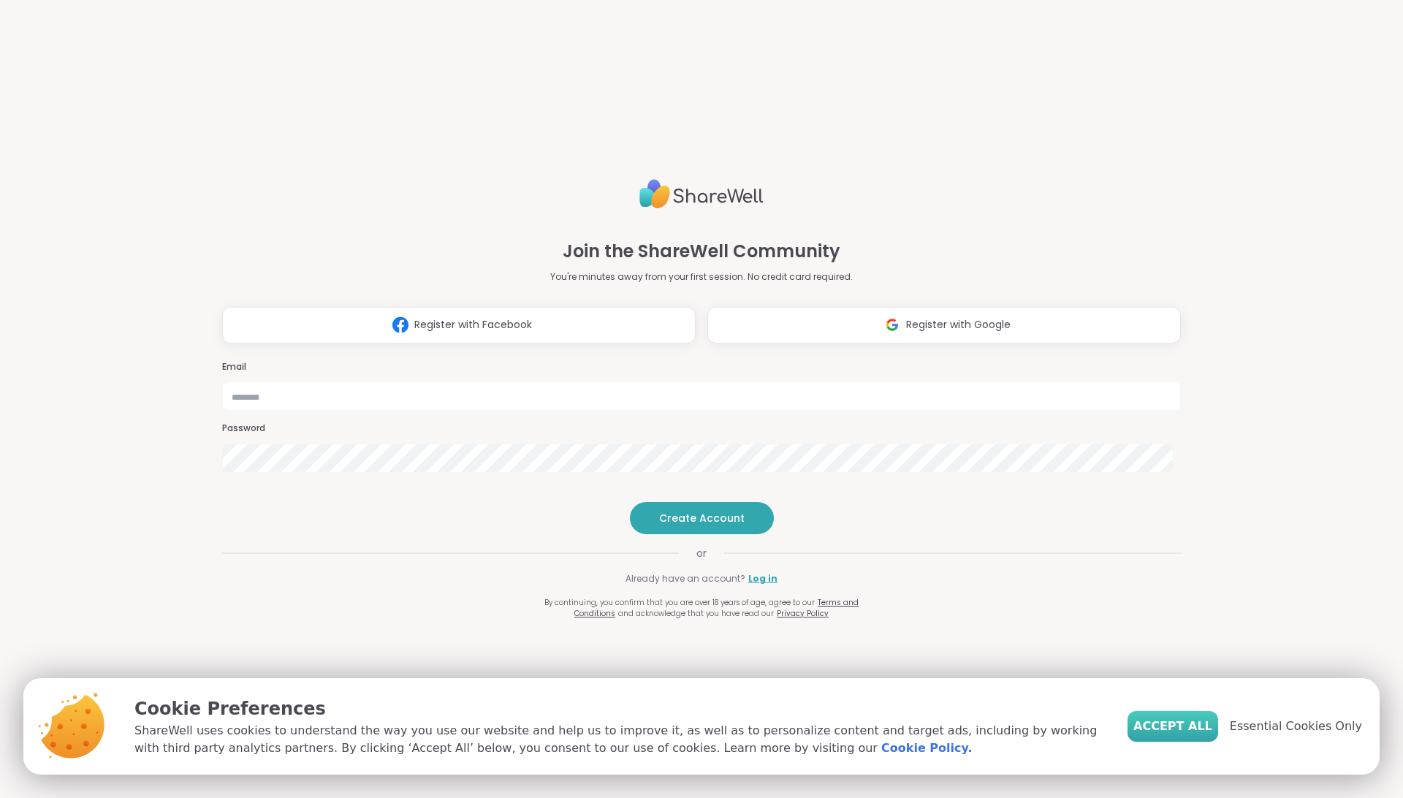
click at [1181, 724] on span "Accept All" at bounding box center [1173, 727] width 79 height 18
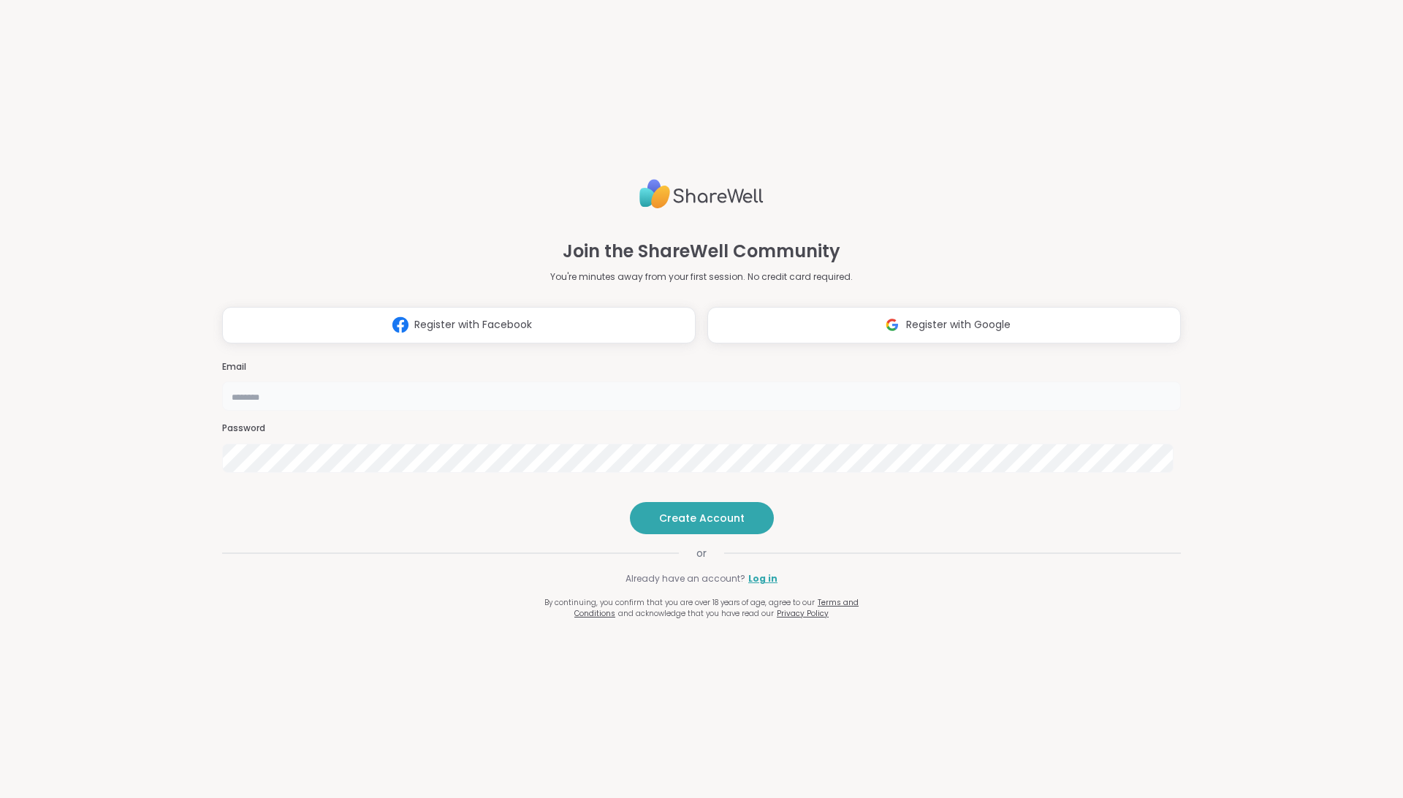
click at [661, 382] on input "email" at bounding box center [701, 396] width 959 height 29
type input "**********"
click at [694, 526] on span "Create Account" at bounding box center [702, 518] width 86 height 15
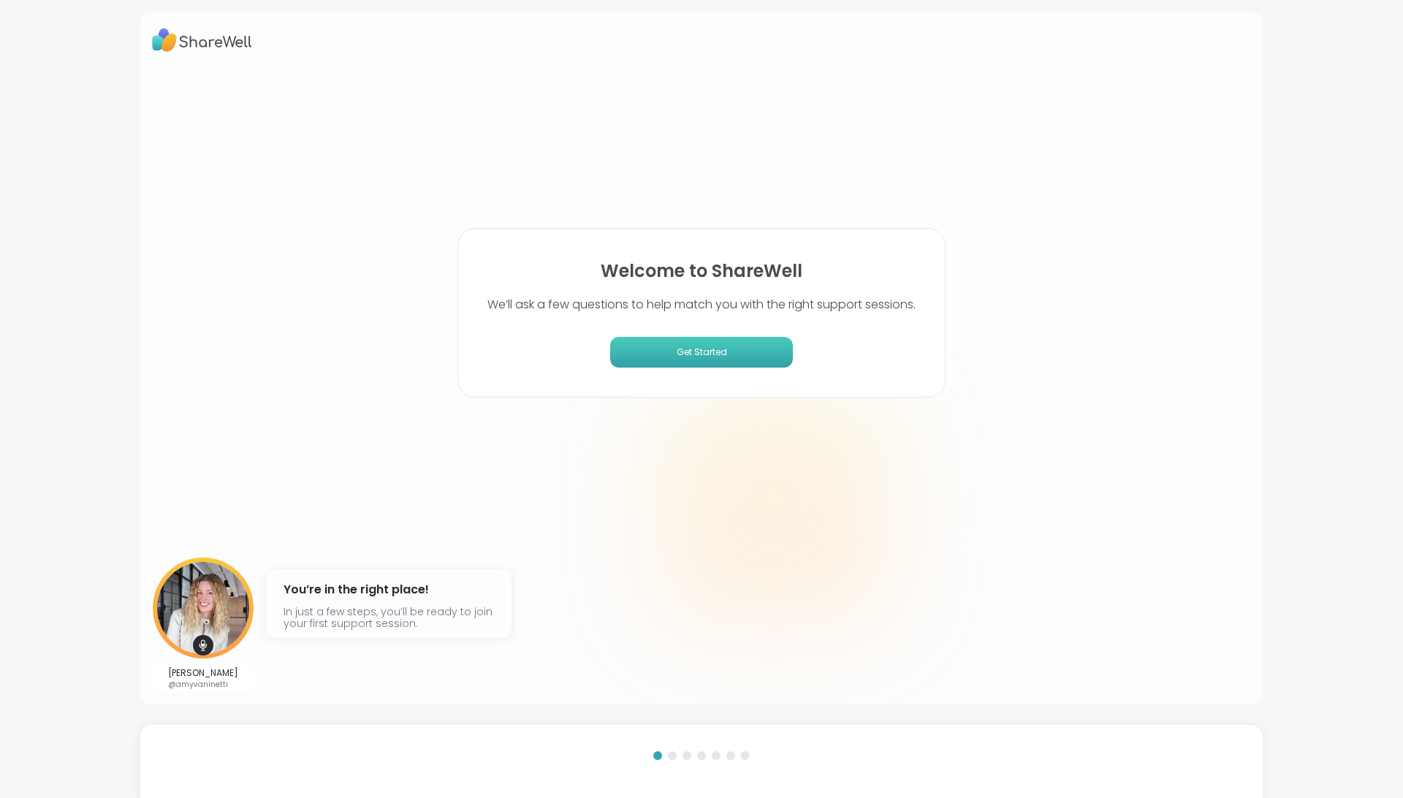
click at [675, 352] on span "Get Started" at bounding box center [701, 352] width 171 height 13
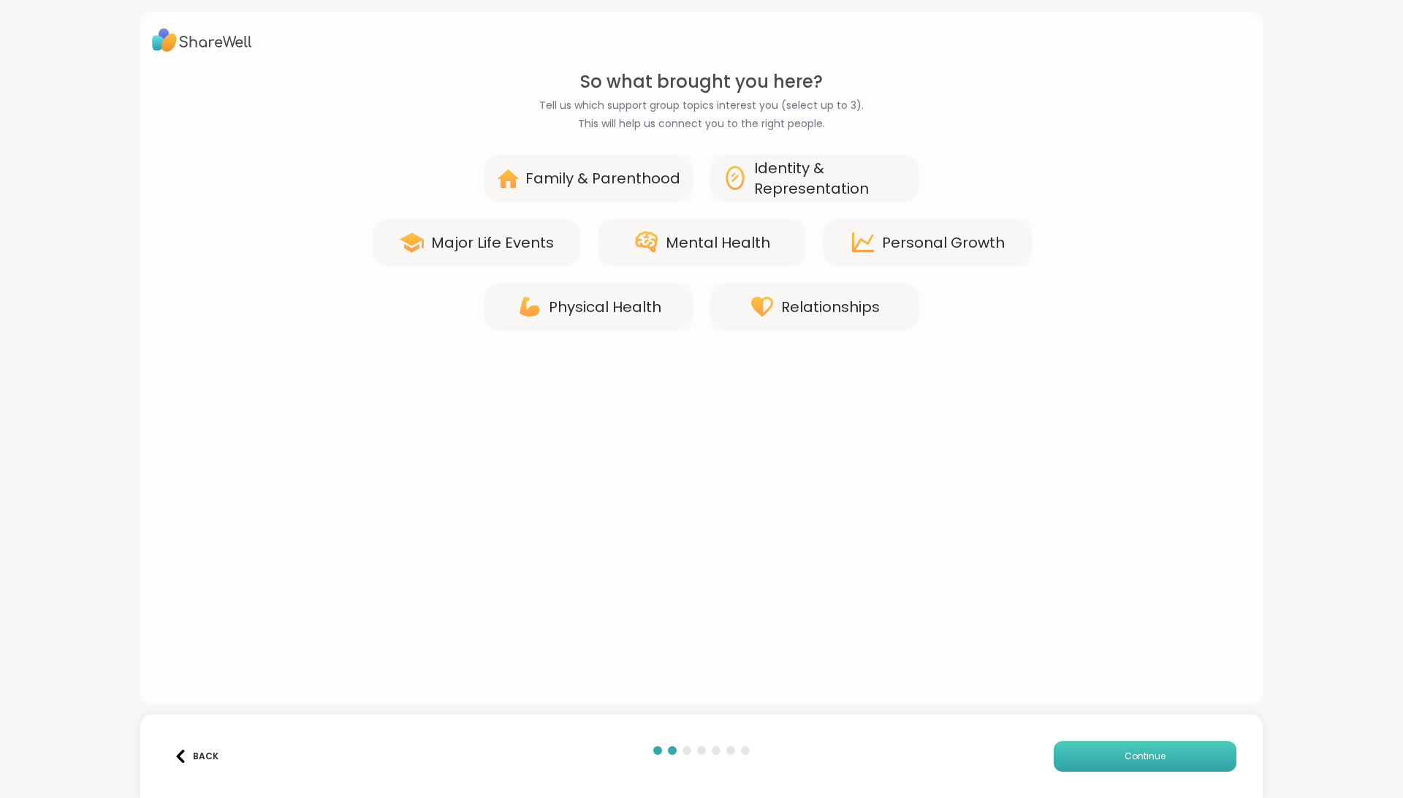
click at [1135, 755] on span "Continue" at bounding box center [1145, 756] width 41 height 13
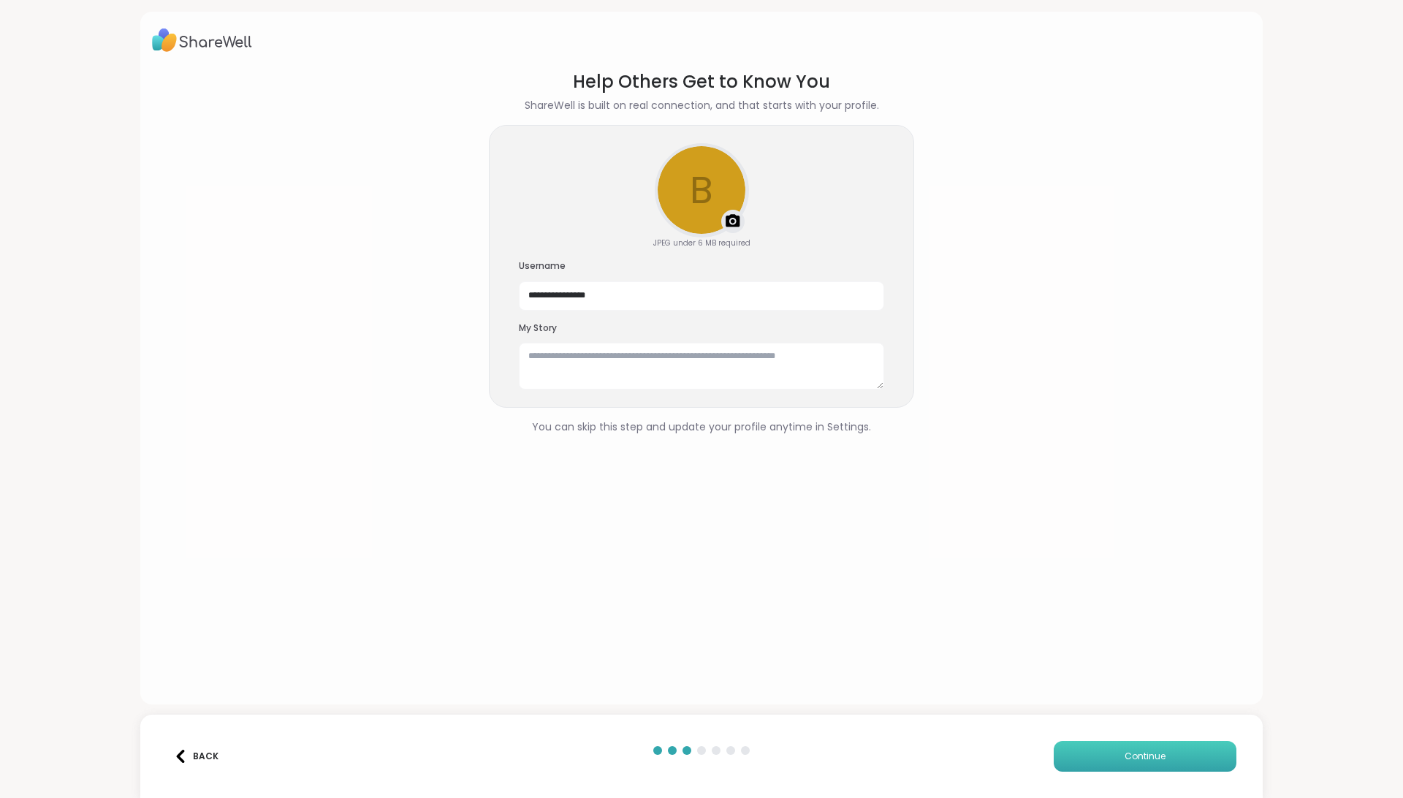
click at [1140, 757] on span "Continue" at bounding box center [1145, 756] width 41 height 13
